Goal: Transaction & Acquisition: Subscribe to service/newsletter

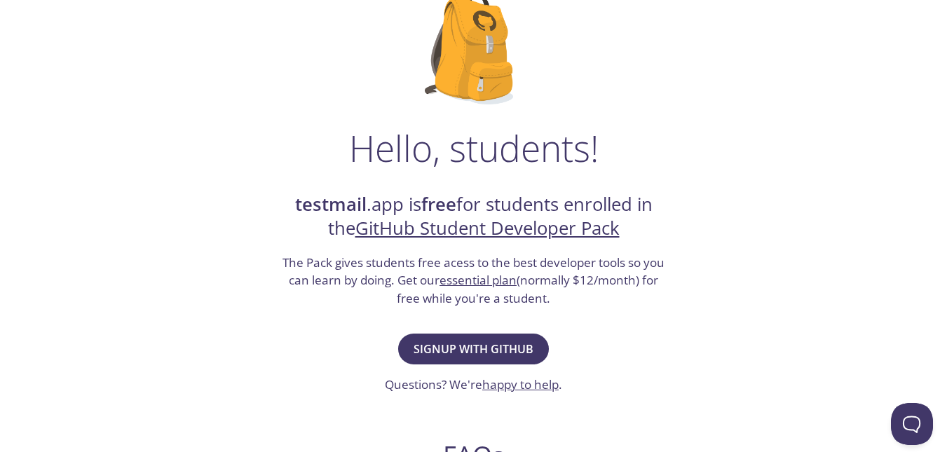
scroll to position [112, 0]
click at [477, 339] on span "Signup with GitHub" at bounding box center [474, 349] width 120 height 20
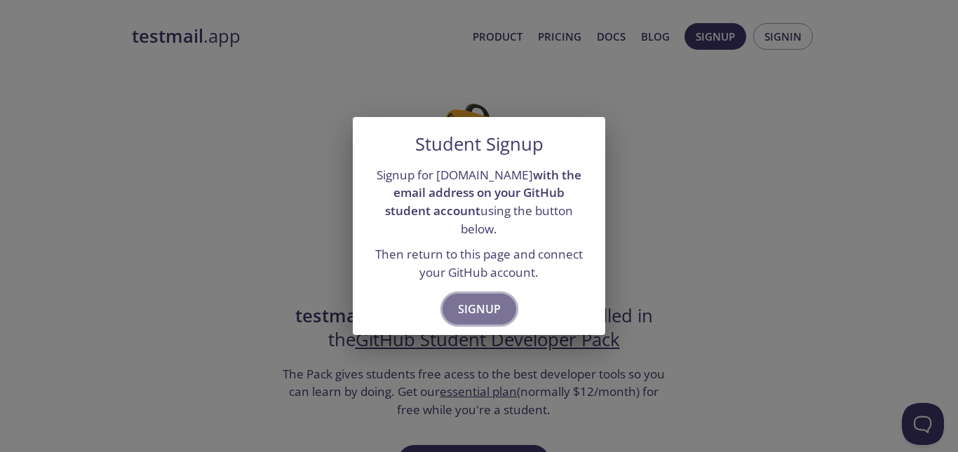
click at [483, 299] on span "Signup" at bounding box center [479, 309] width 43 height 20
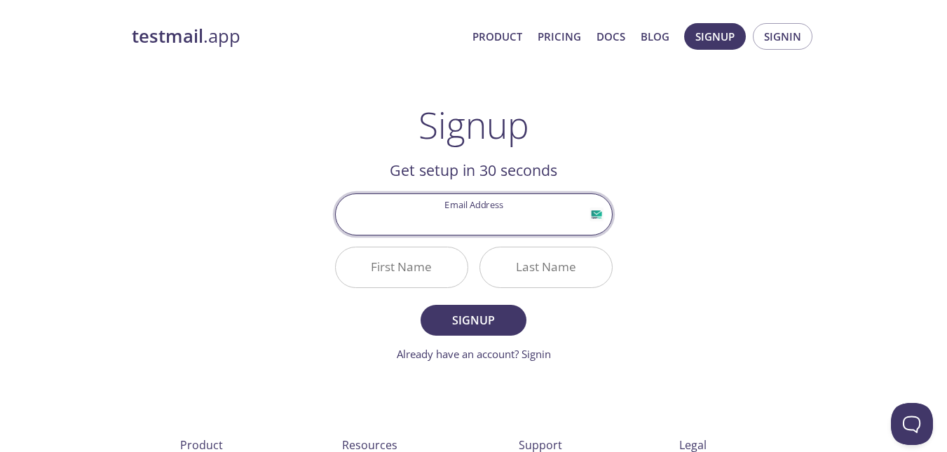
scroll to position [101, 0]
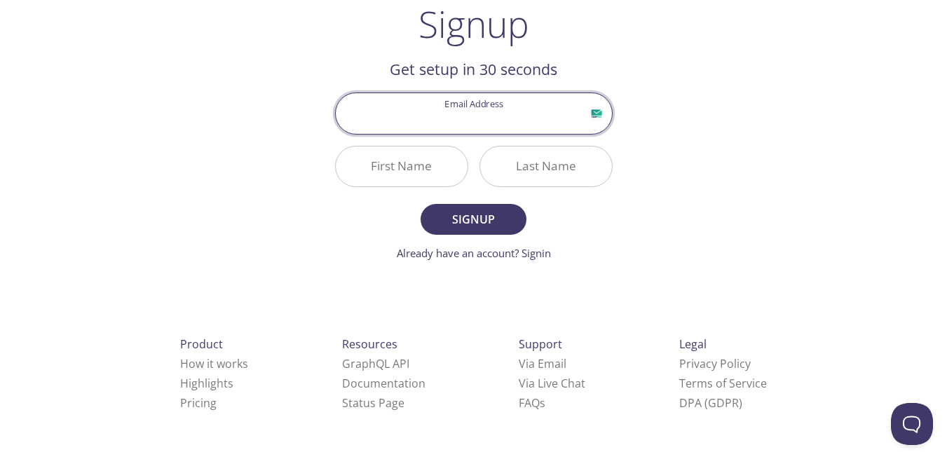
click at [538, 118] on input "Email Address" at bounding box center [474, 113] width 276 height 40
type input "[EMAIL_ADDRESS][DOMAIN_NAME]"
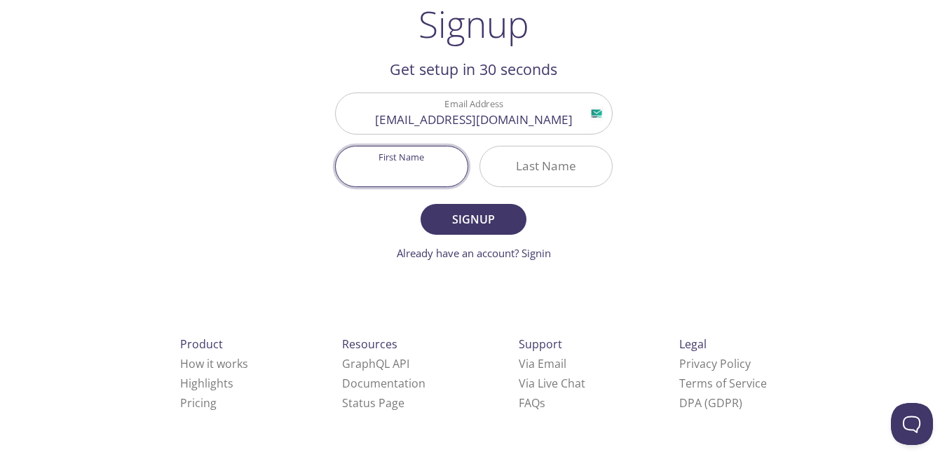
click at [437, 170] on input "First Name" at bounding box center [402, 167] width 132 height 40
type input ","
type input "Manohar"
click at [543, 168] on input "Last Name" at bounding box center [546, 167] width 132 height 40
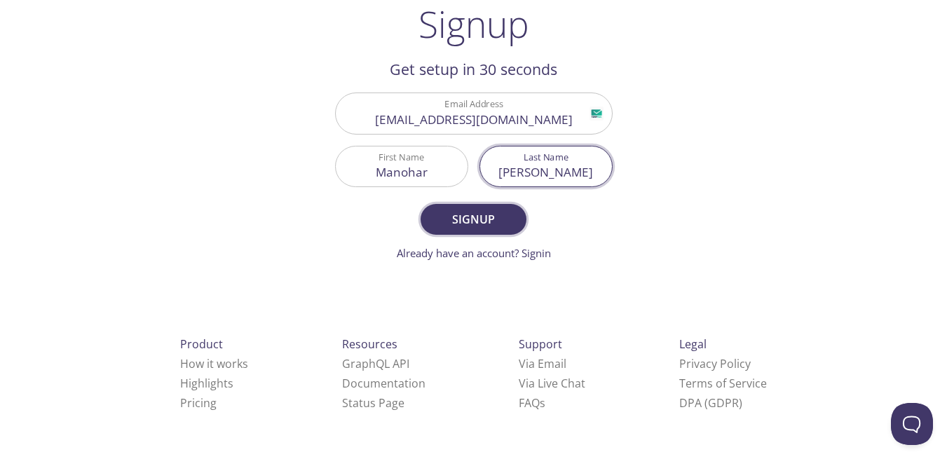
type input "[PERSON_NAME]"
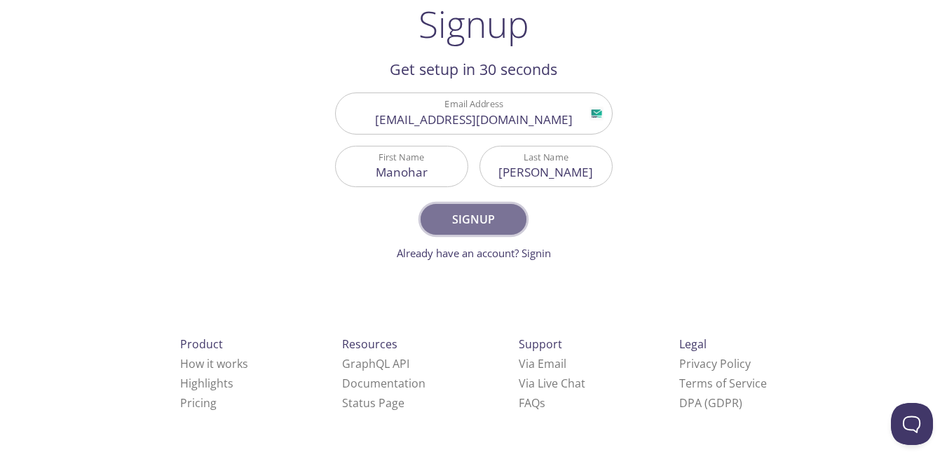
click at [506, 212] on span "Signup" at bounding box center [473, 220] width 74 height 20
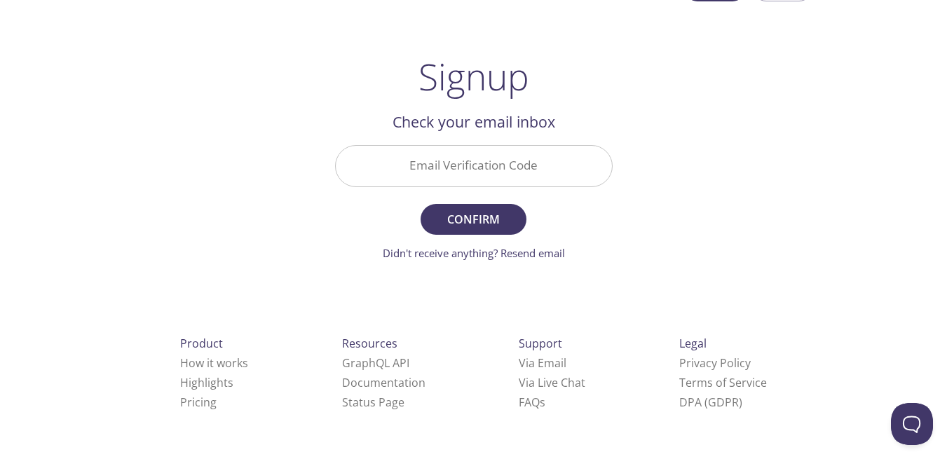
scroll to position [48, 0]
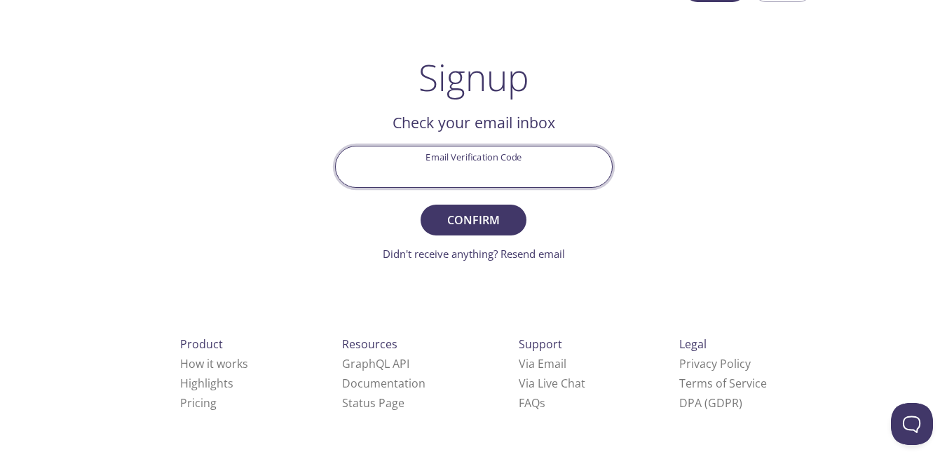
click at [494, 184] on input "Email Verification Code" at bounding box center [474, 167] width 276 height 40
paste input "XWCATKH"
type input "XWCATKH"
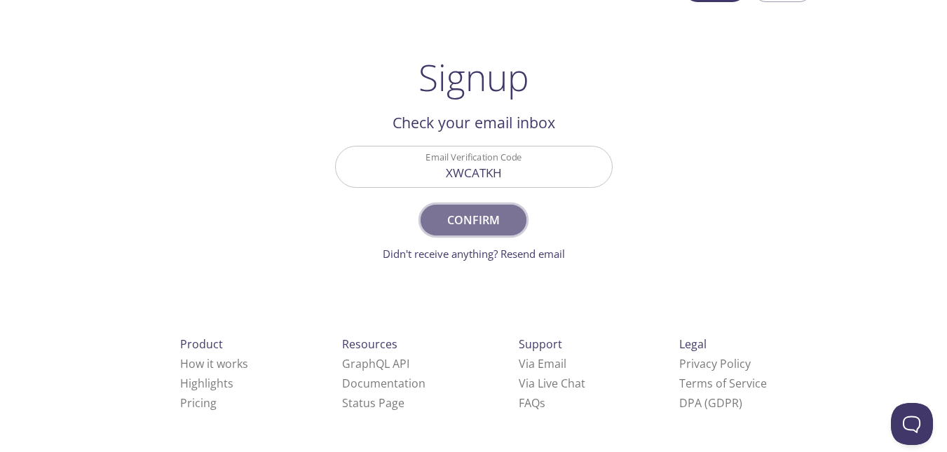
click at [479, 218] on span "Confirm" at bounding box center [473, 220] width 74 height 20
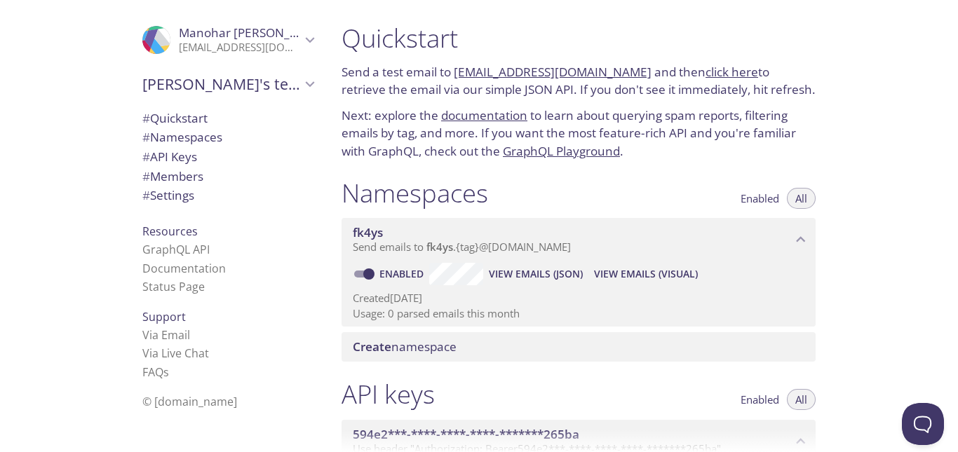
click at [705, 76] on link "click here" at bounding box center [731, 72] width 53 height 16
